Goal: Check status: Check status

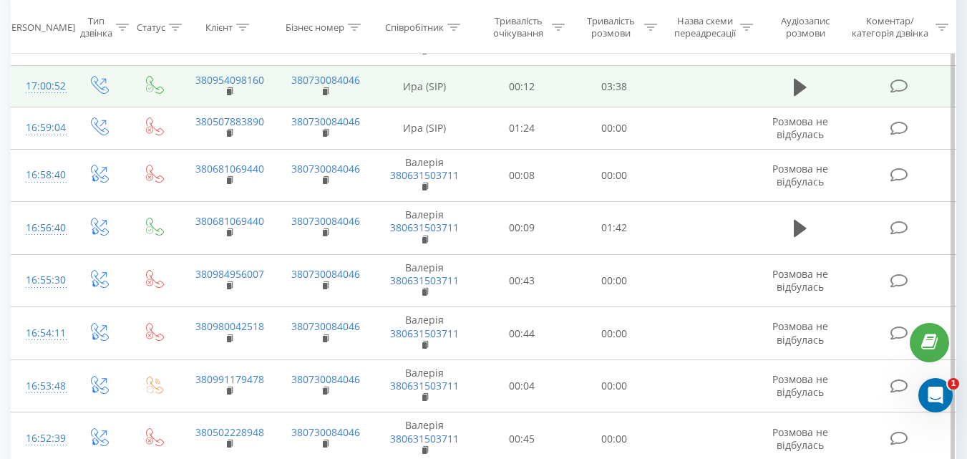
scroll to position [501, 0]
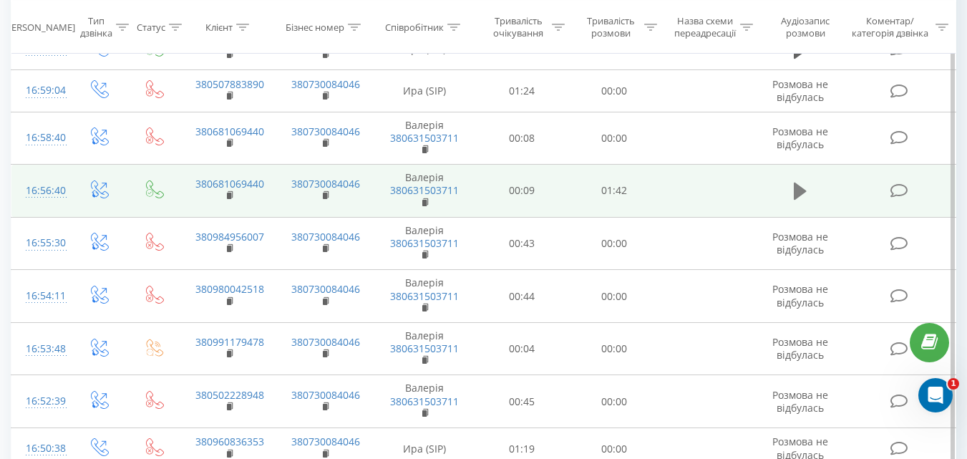
click at [803, 195] on icon at bounding box center [800, 191] width 13 height 17
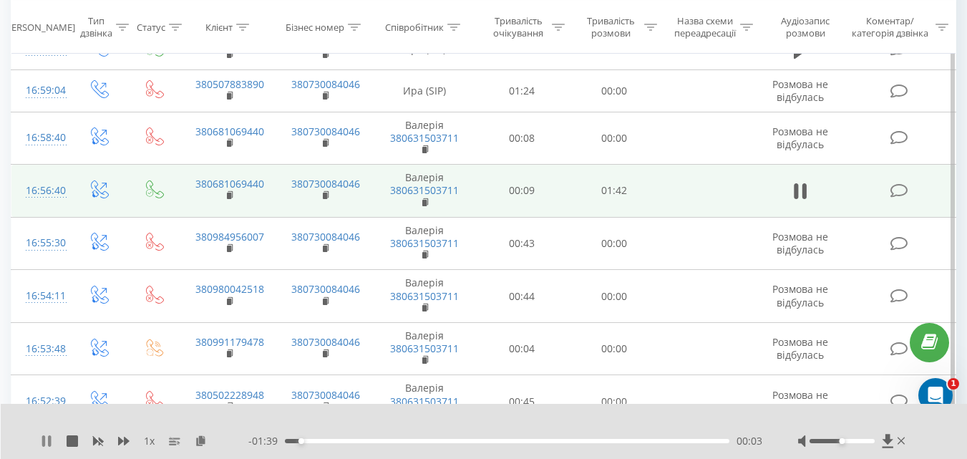
click at [49, 440] on icon at bounding box center [49, 440] width 3 height 11
click at [886, 444] on icon at bounding box center [888, 441] width 12 height 14
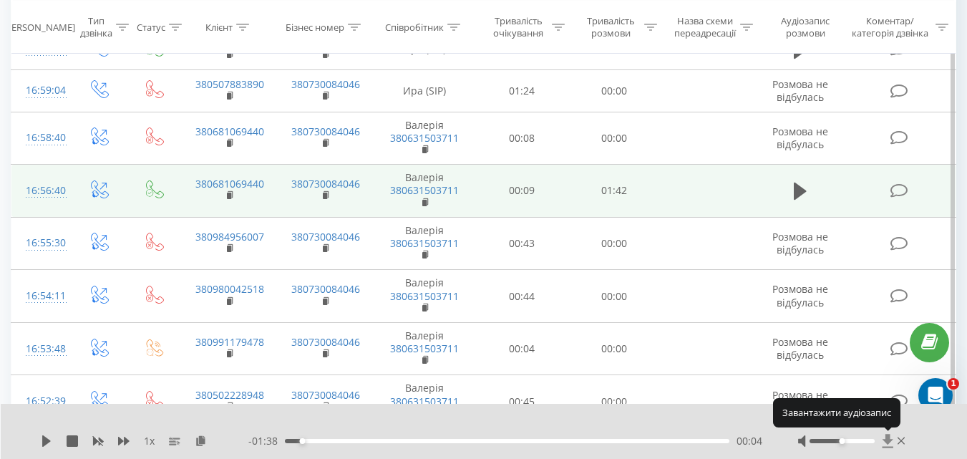
click at [886, 444] on icon at bounding box center [888, 441] width 12 height 14
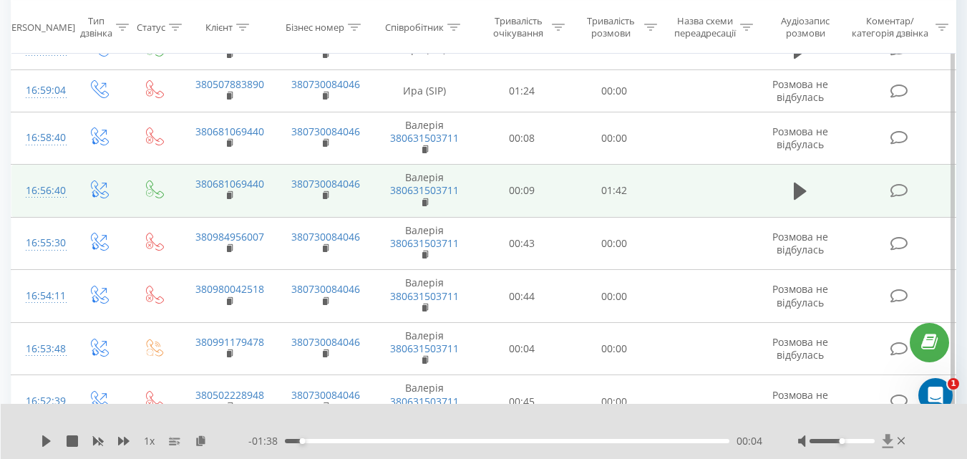
click at [886, 444] on icon at bounding box center [888, 441] width 12 height 14
drag, startPoint x: 886, startPoint y: 444, endPoint x: 947, endPoint y: 443, distance: 60.9
click at [886, 444] on icon at bounding box center [888, 441] width 12 height 14
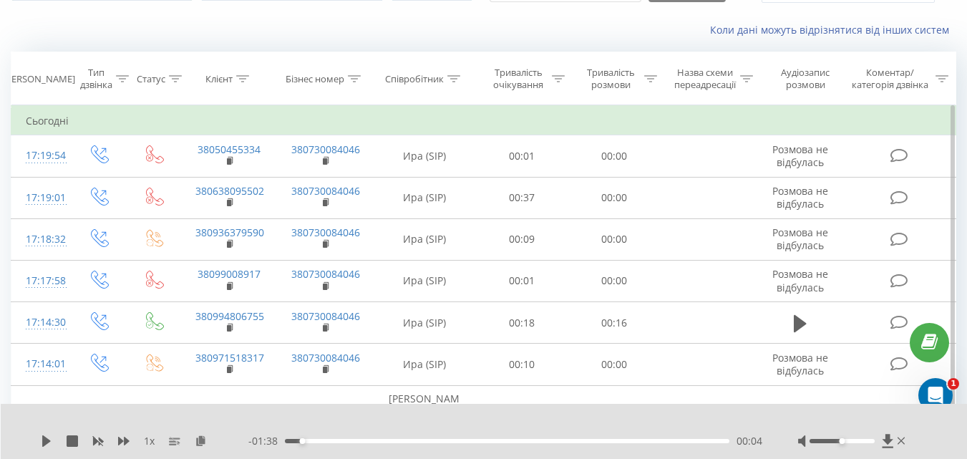
scroll to position [72, 0]
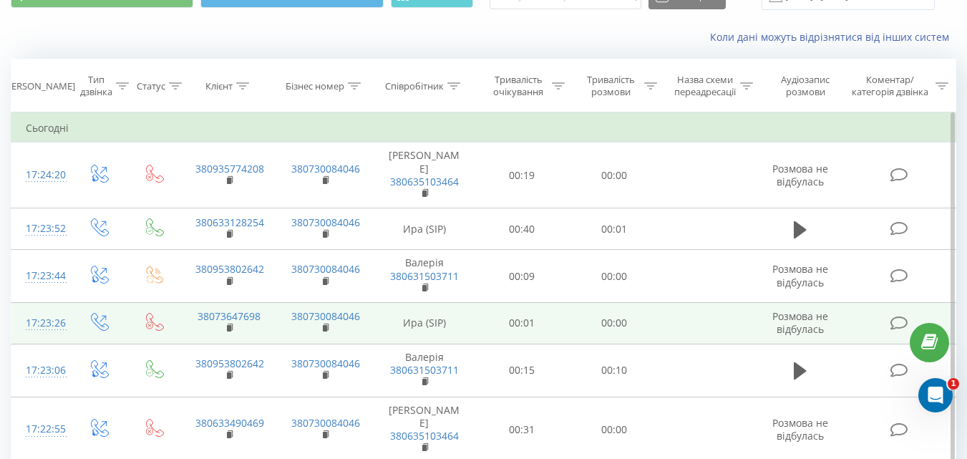
scroll to position [143, 0]
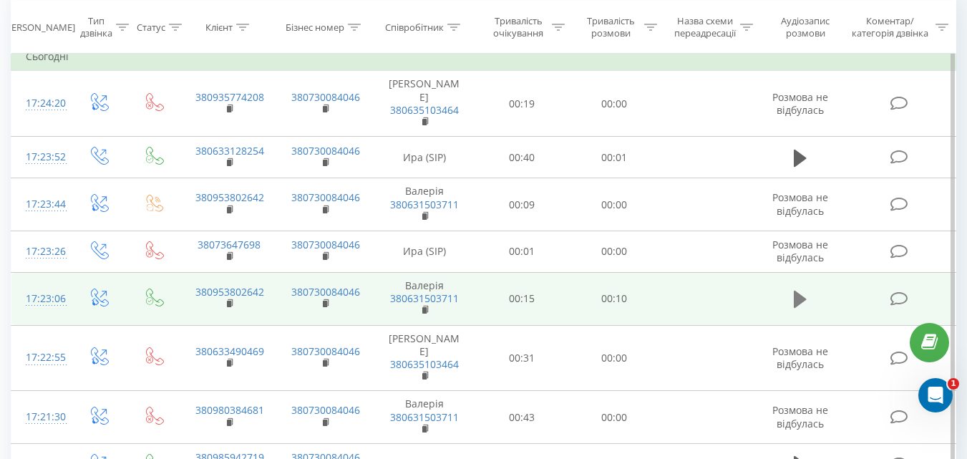
click at [808, 296] on button at bounding box center [800, 299] width 21 height 21
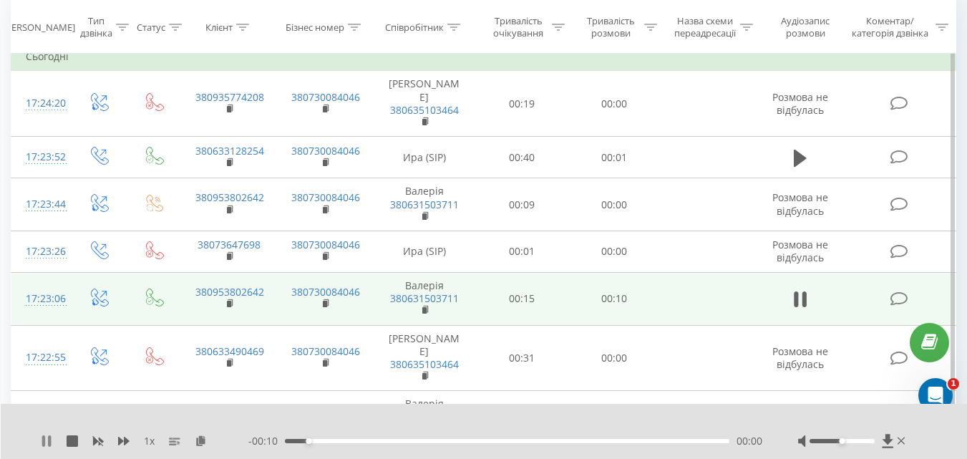
click at [47, 440] on icon at bounding box center [46, 440] width 11 height 11
click at [885, 440] on icon at bounding box center [887, 441] width 11 height 14
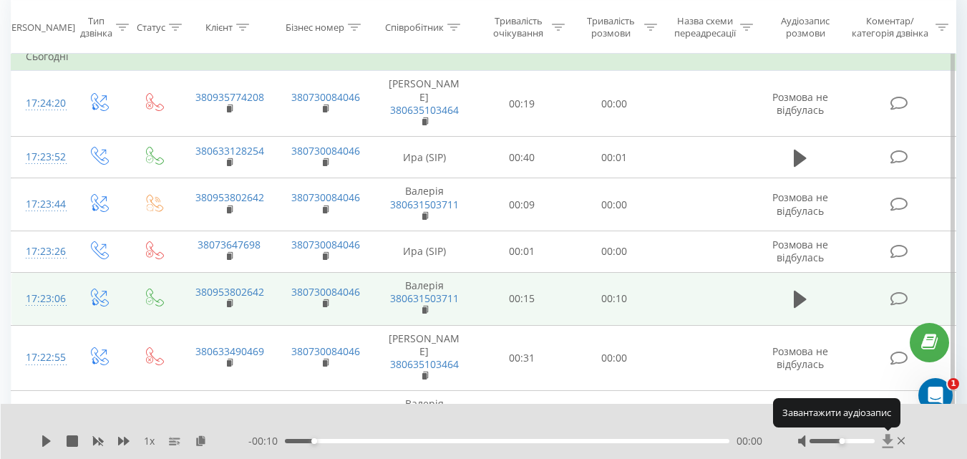
click at [885, 440] on icon at bounding box center [887, 441] width 11 height 14
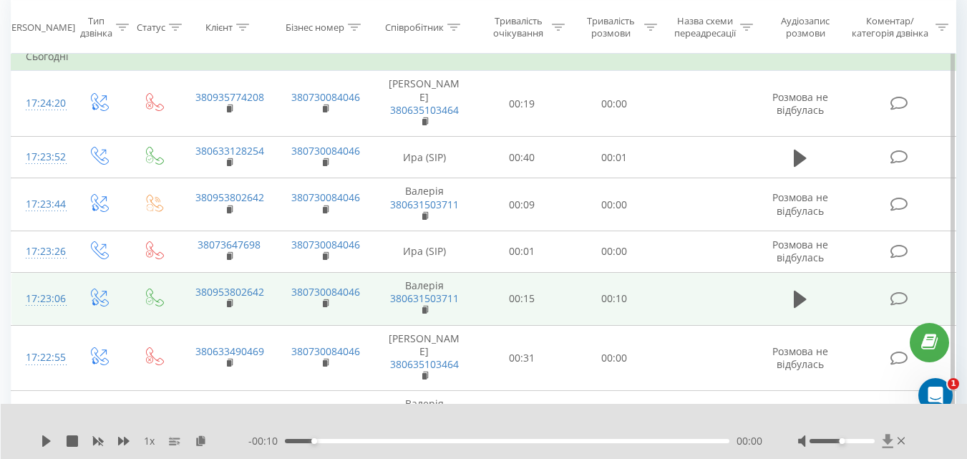
click at [885, 440] on icon at bounding box center [887, 441] width 11 height 14
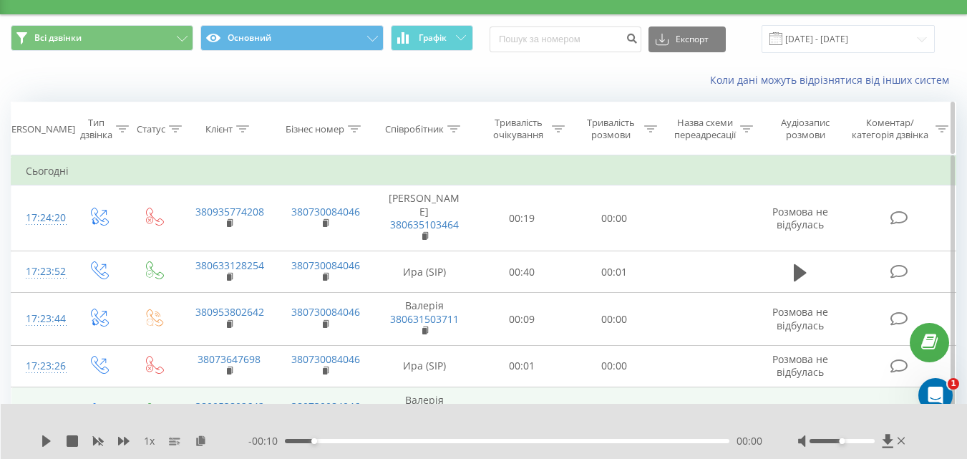
scroll to position [0, 0]
